Goal: Task Accomplishment & Management: Manage account settings

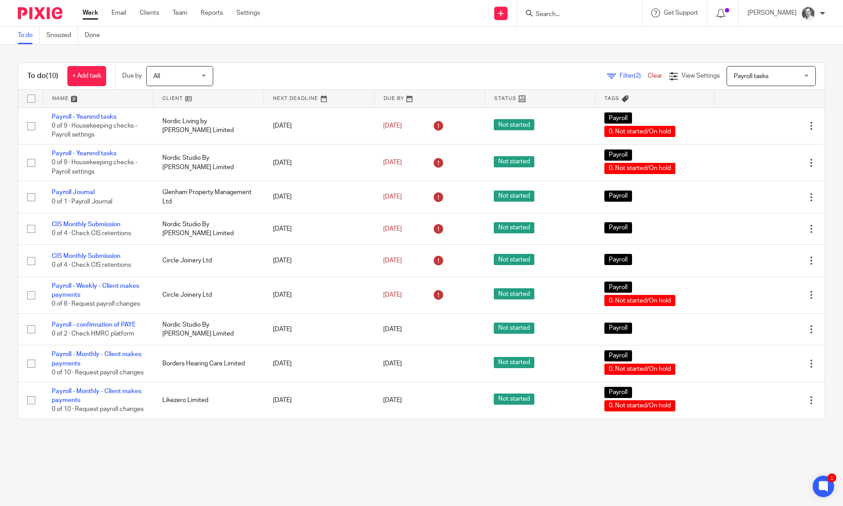
click at [573, 14] on input "Search" at bounding box center [574, 15] width 80 height 8
type input "wj"
click at [581, 33] on link at bounding box center [632, 38] width 198 height 21
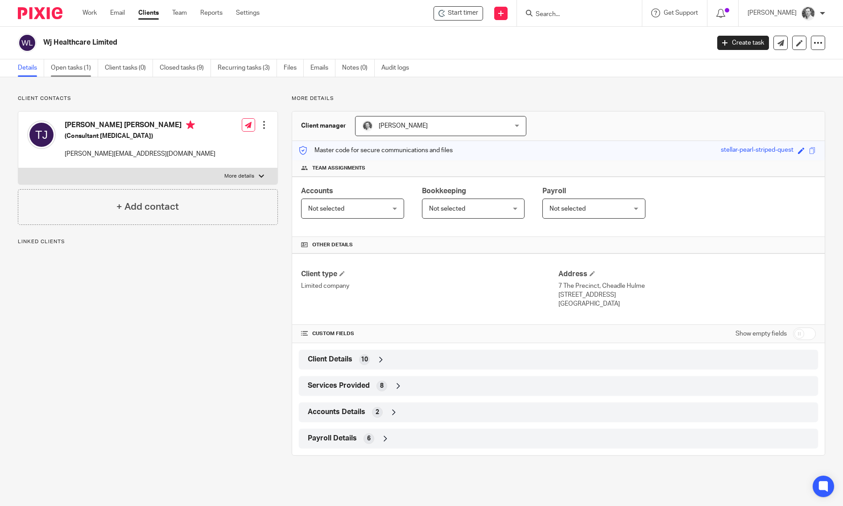
click at [74, 70] on link "Open tasks (1)" at bounding box center [74, 67] width 47 height 17
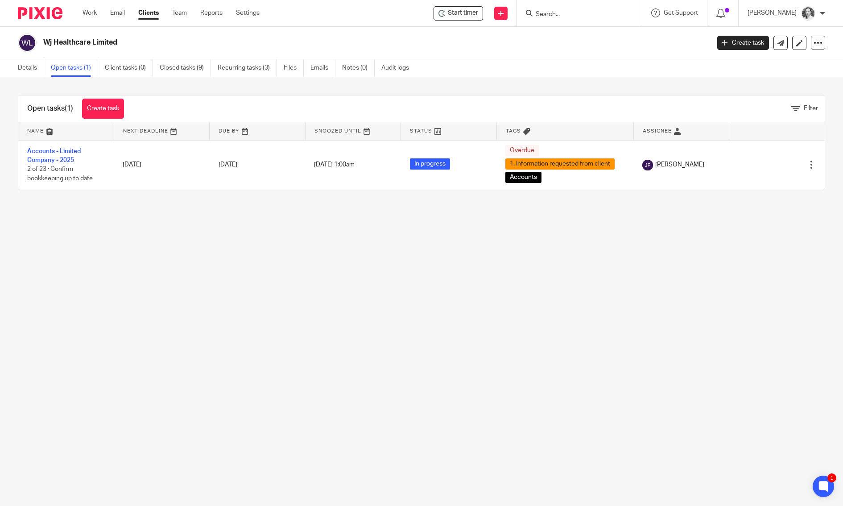
click at [571, 16] on input "Search" at bounding box center [574, 15] width 80 height 8
type input "circle"
click at [599, 38] on link at bounding box center [615, 38] width 165 height 21
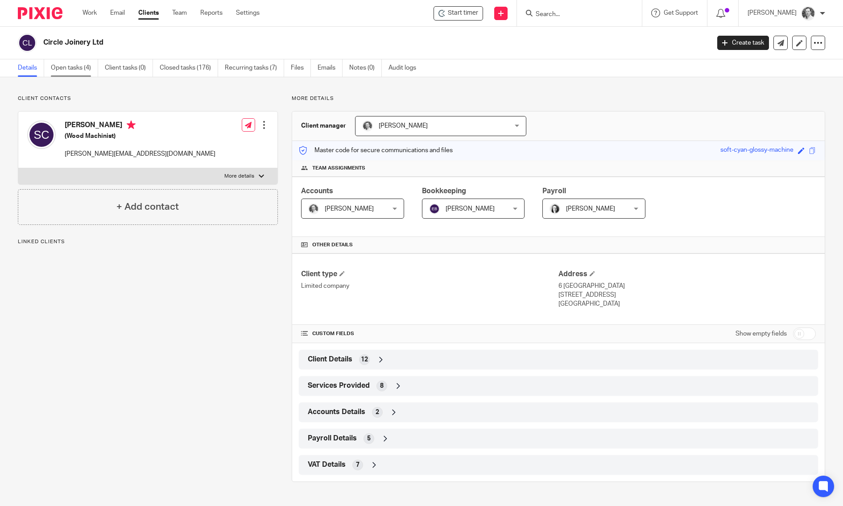
click at [65, 67] on link "Open tasks (4)" at bounding box center [74, 67] width 47 height 17
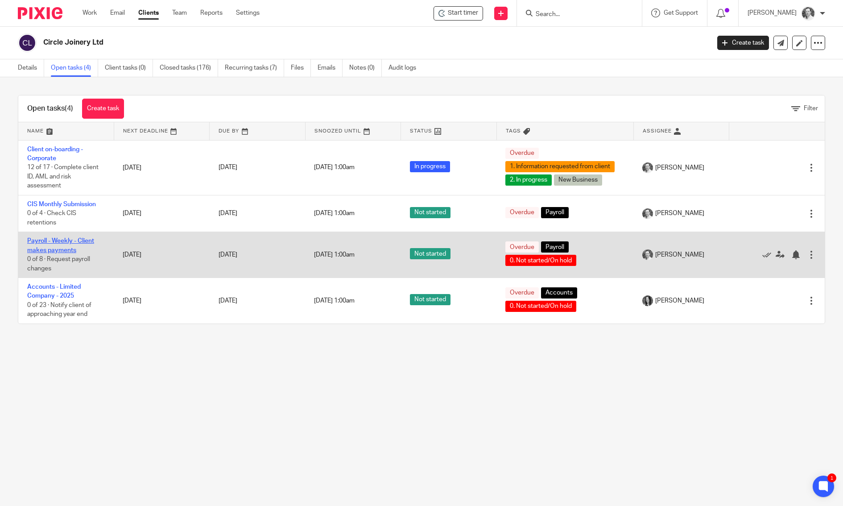
click at [44, 252] on link "Payroll - Weekly - Client makes payments" at bounding box center [60, 245] width 67 height 15
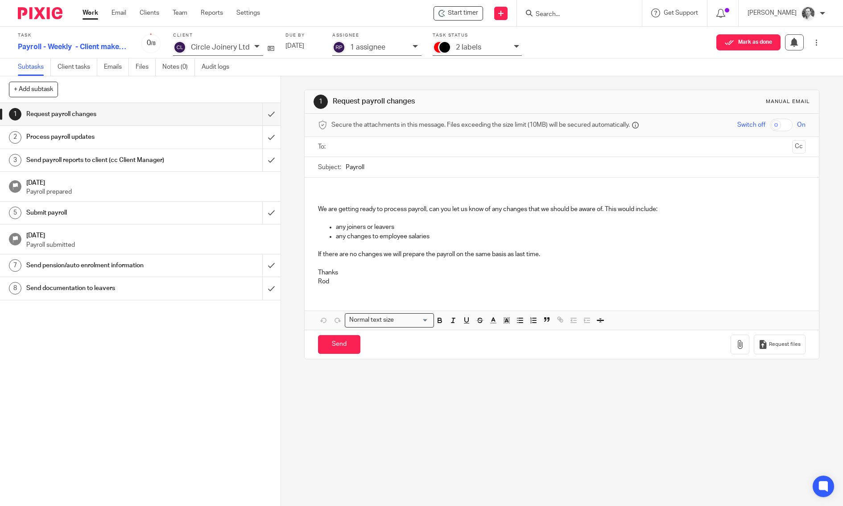
click at [380, 145] on input "text" at bounding box center [561, 147] width 454 height 10
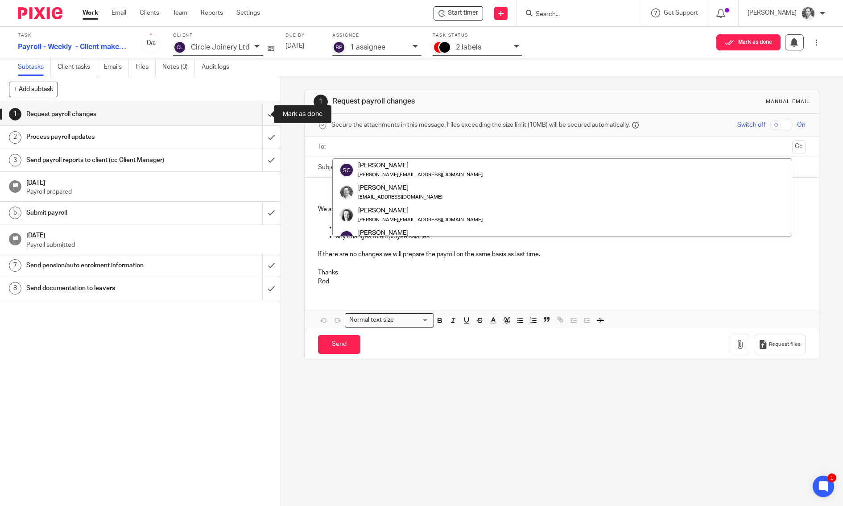
click at [262, 117] on input "submit" at bounding box center [140, 114] width 280 height 22
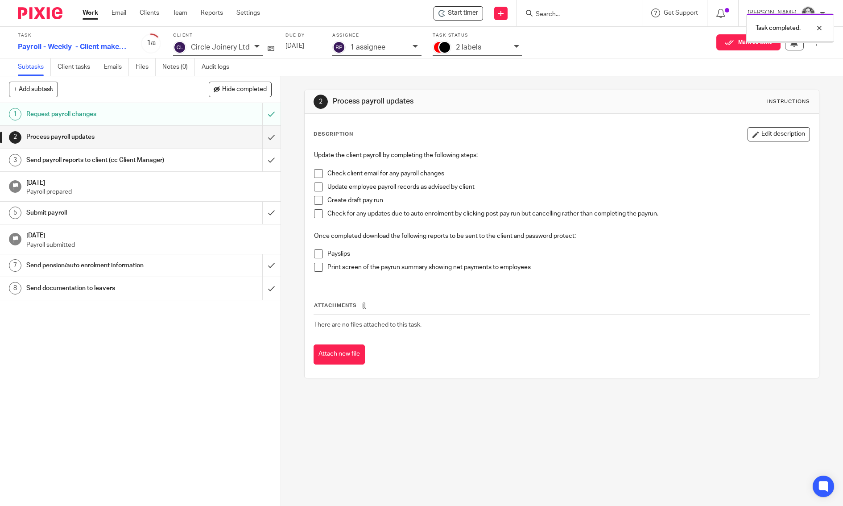
click at [256, 137] on input "submit" at bounding box center [140, 137] width 280 height 22
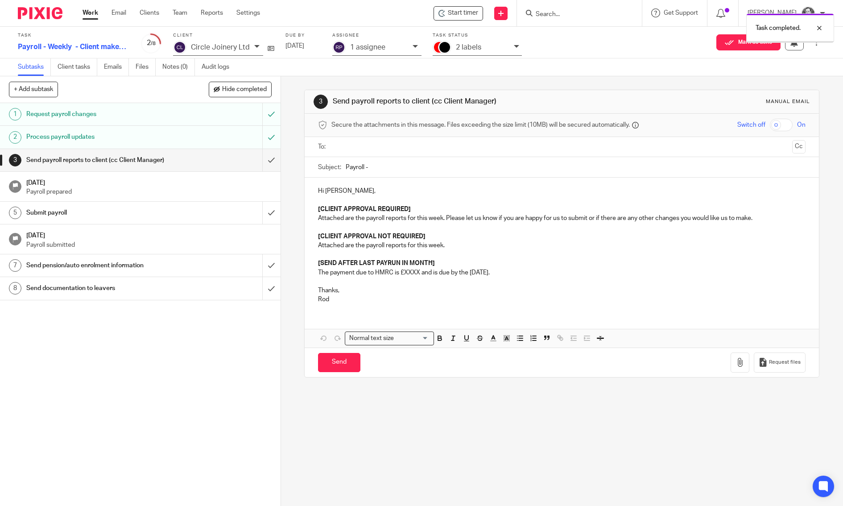
click at [335, 151] on input "text" at bounding box center [561, 147] width 454 height 10
click at [409, 167] on input "Payroll -" at bounding box center [575, 169] width 460 height 20
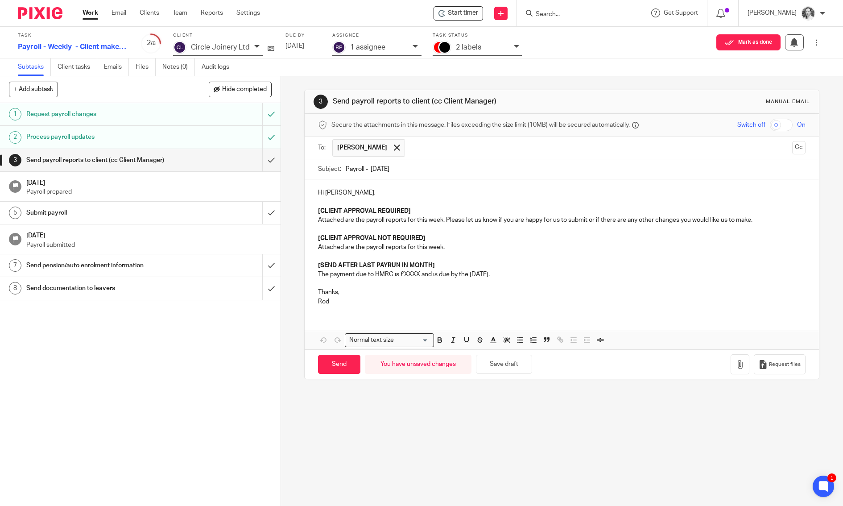
type input "Payroll - 15/8/25"
click at [332, 208] on strong "[CLIENT APPROVAL REQUIRED]" at bounding box center [364, 211] width 93 height 6
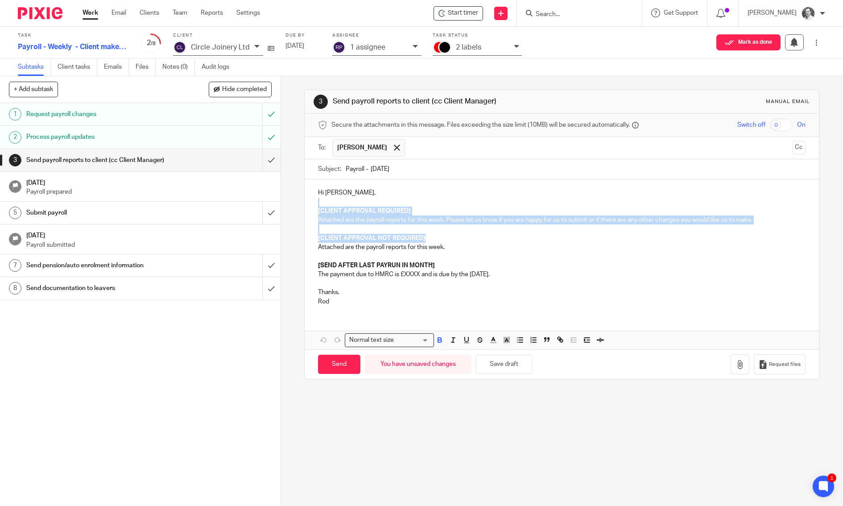
drag, startPoint x: 317, startPoint y: 200, endPoint x: 454, endPoint y: 239, distance: 142.4
click at [454, 239] on div "Hi Scott, [CLIENT APPROVAL REQUIRED] Attached are the payroll reports for this …" at bounding box center [561, 245] width 514 height 133
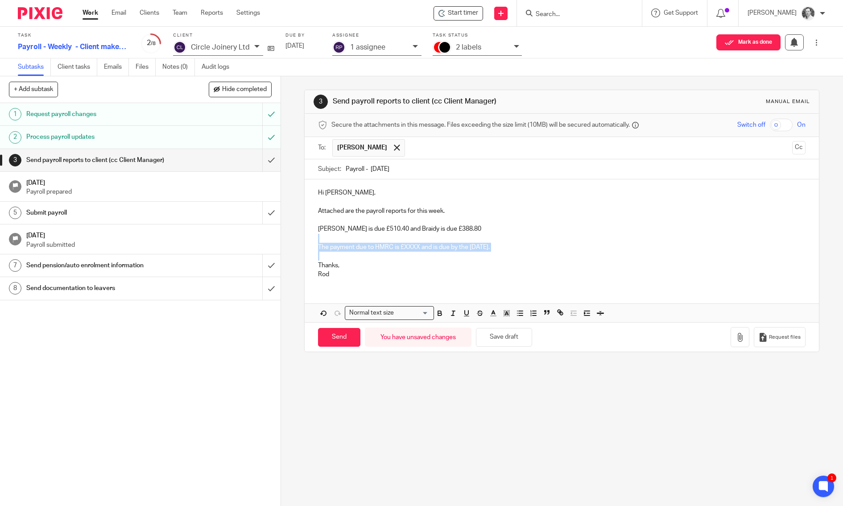
drag, startPoint x: 557, startPoint y: 250, endPoint x: 293, endPoint y: 239, distance: 263.7
click at [293, 239] on div "3 Send payroll reports to client (cc Client Manager) Manual email Secure the at…" at bounding box center [562, 290] width 562 height 429
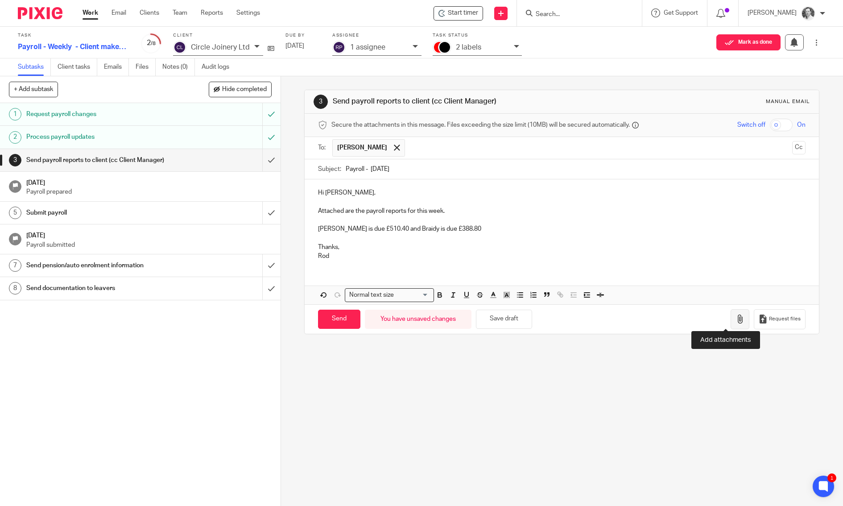
click at [735, 314] on icon "button" at bounding box center [739, 318] width 9 height 9
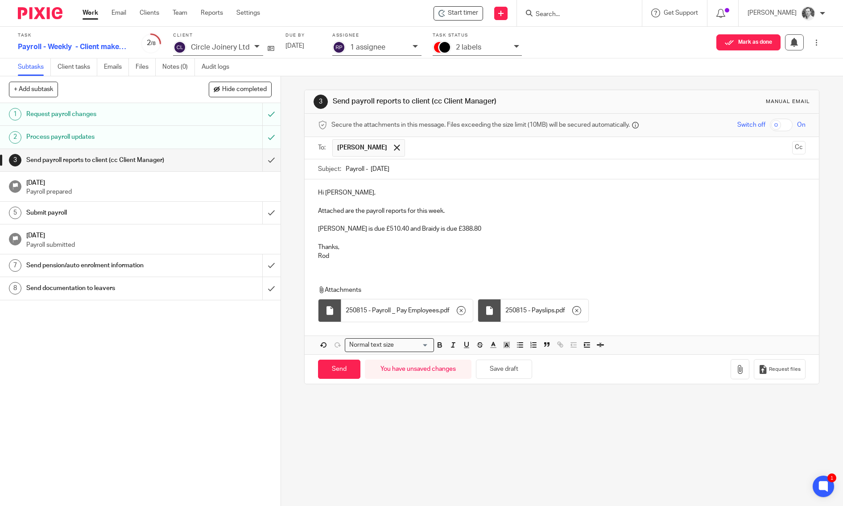
click at [769, 123] on input "checkbox" at bounding box center [780, 125] width 23 height 12
click at [735, 365] on icon "button" at bounding box center [739, 369] width 9 height 9
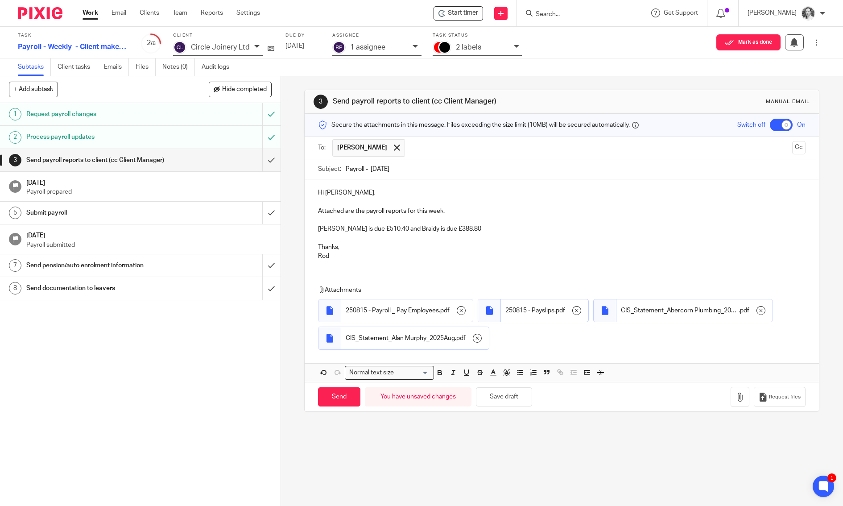
click at [473, 225] on p "Alan is due £510.40 and Braidy is due £388.80" at bounding box center [561, 228] width 487 height 9
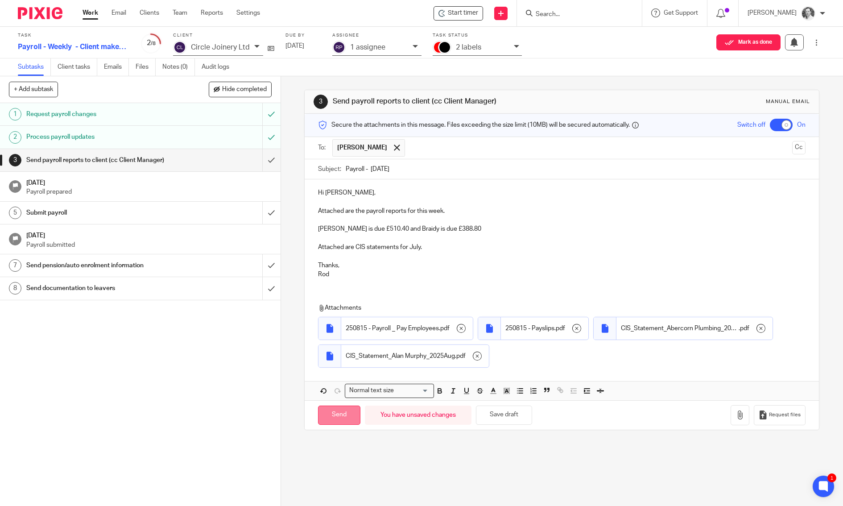
click at [325, 414] on input "Send" at bounding box center [339, 414] width 42 height 19
checkbox input "false"
type input "Sent"
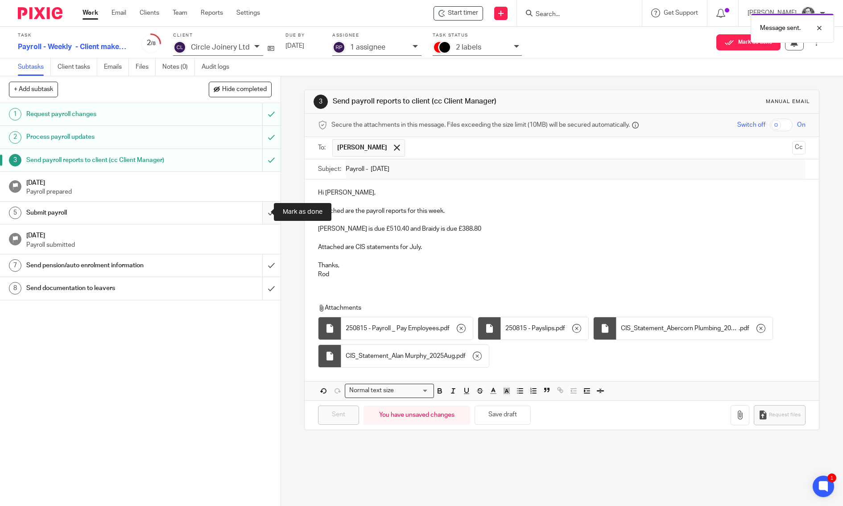
click at [269, 213] on input "submit" at bounding box center [140, 212] width 280 height 22
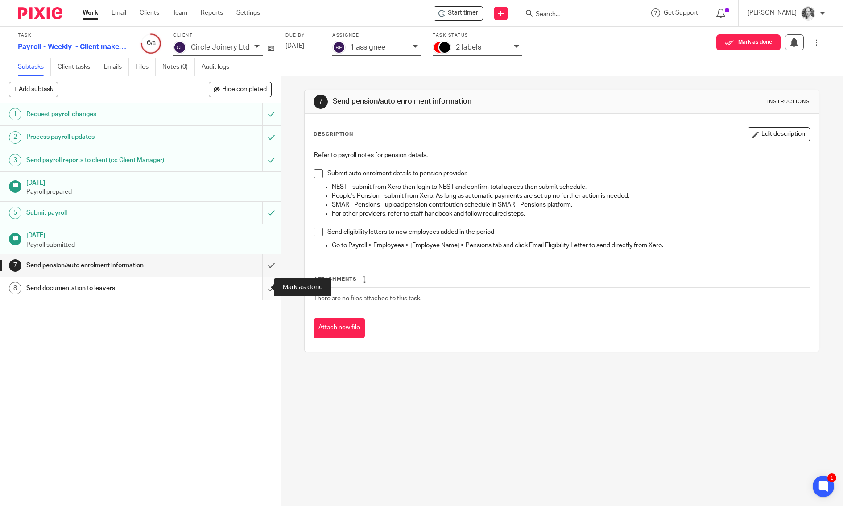
click at [259, 282] on input "submit" at bounding box center [140, 288] width 280 height 22
